Goal: Find specific page/section

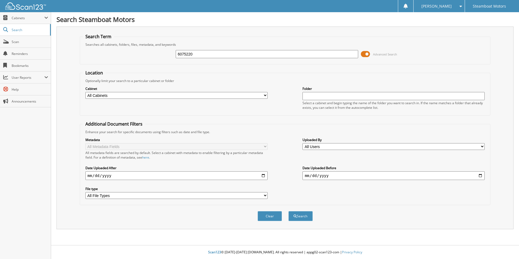
type input "6075220"
click at [288, 211] on button "Search" at bounding box center [300, 216] width 24 height 10
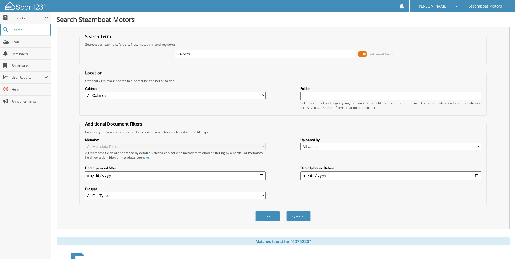
click at [26, 31] on span "Search" at bounding box center [30, 30] width 36 height 5
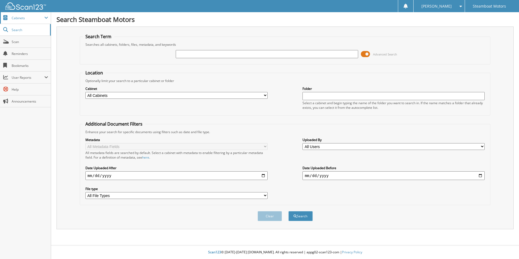
click at [26, 19] on span "Cabinets" at bounding box center [28, 18] width 33 height 5
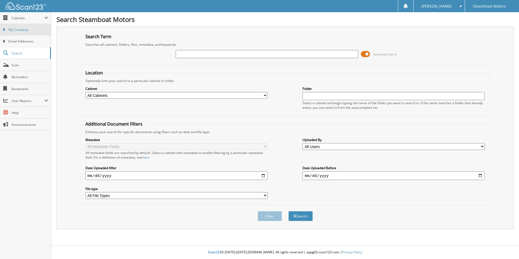
click at [25, 29] on span "My Company" at bounding box center [28, 29] width 40 height 5
